Goal: Task Accomplishment & Management: Manage account settings

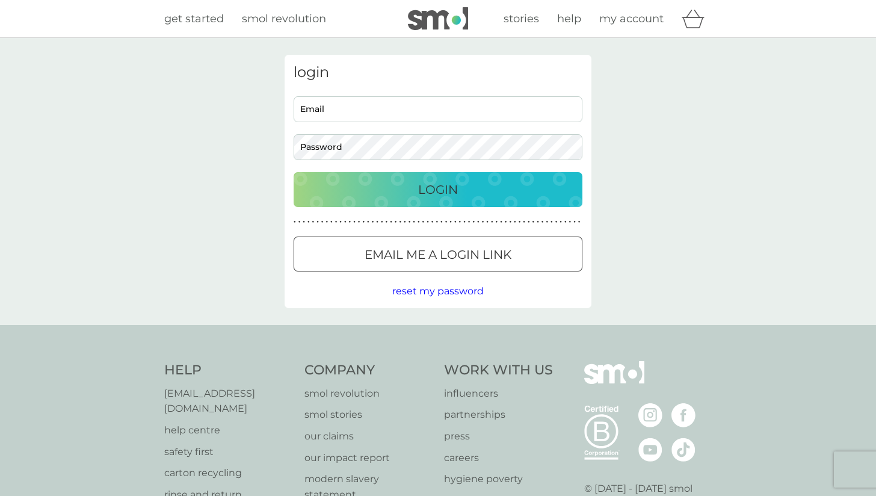
type input "miss.k.stansfield@gmail.com"
click at [363, 197] on div "Login" at bounding box center [438, 189] width 265 height 19
